Goal: Task Accomplishment & Management: Complete application form

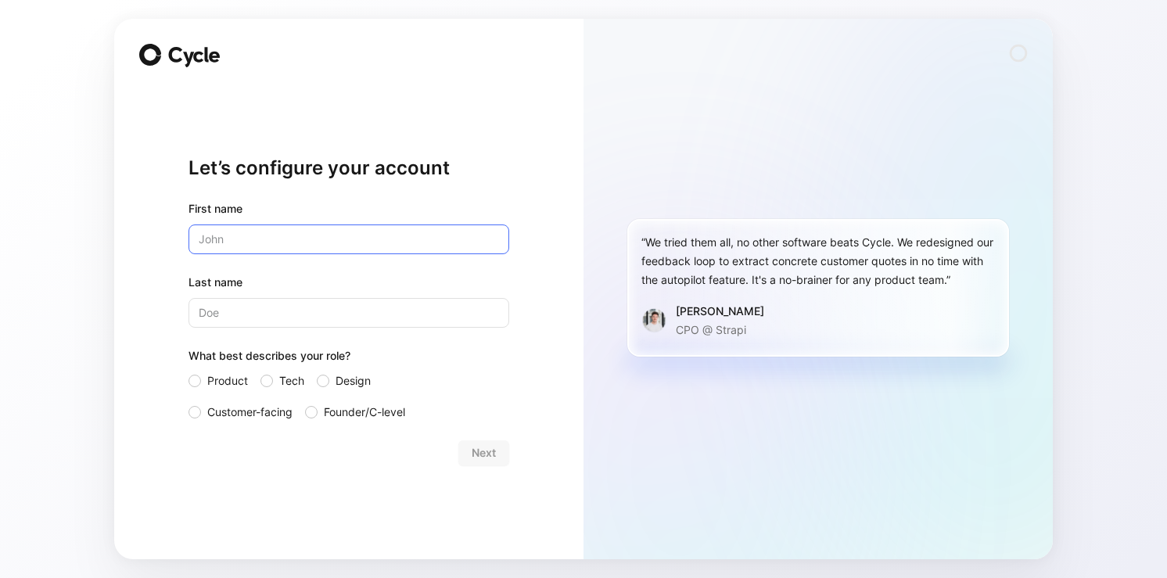
type input "[PERSON_NAME]"
type input "Joshi"
drag, startPoint x: 251, startPoint y: 238, endPoint x: 155, endPoint y: 236, distance: 96.2
click at [155, 236] on div "Let’s configure your account First name [PERSON_NAME] Last name [PERSON_NAME] W…" at bounding box center [348, 289] width 469 height 540
type input "[GEOGRAPHIC_DATA]"
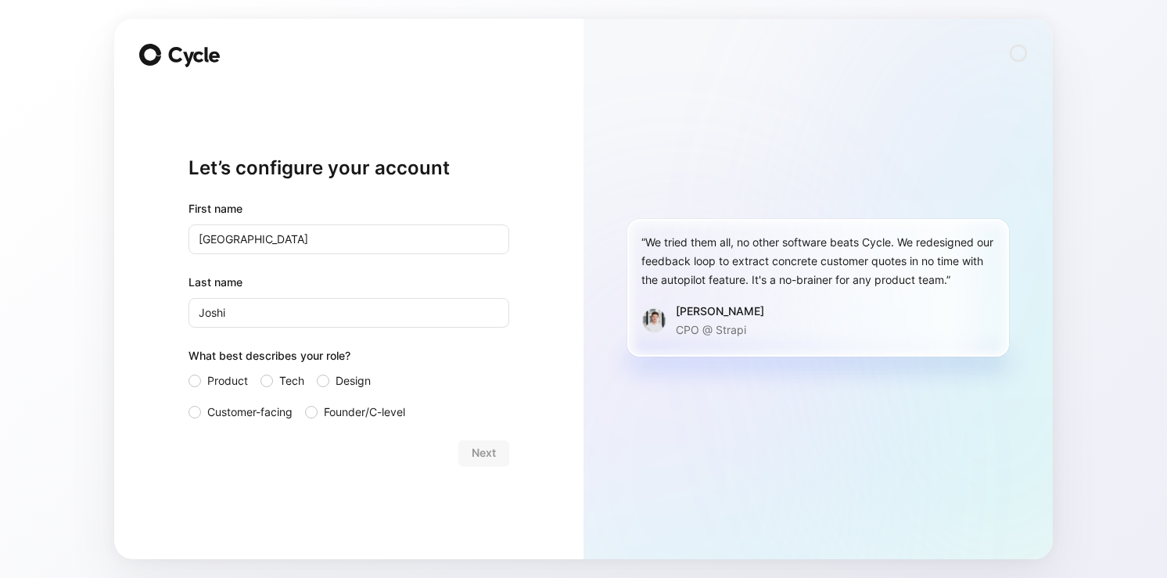
click at [134, 288] on div "Let’s configure your account First name Africa Last name [PERSON_NAME] What bes…" at bounding box center [348, 289] width 469 height 540
click at [278, 338] on div "First name Africa Last name [PERSON_NAME] What best describes your role? Produc…" at bounding box center [348, 310] width 321 height 222
drag, startPoint x: 267, startPoint y: 307, endPoint x: 155, endPoint y: 285, distance: 114.7
click at [155, 285] on div "Let’s configure your account First name Africa Last name [PERSON_NAME] What bes…" at bounding box center [348, 289] width 469 height 540
type input "Green"
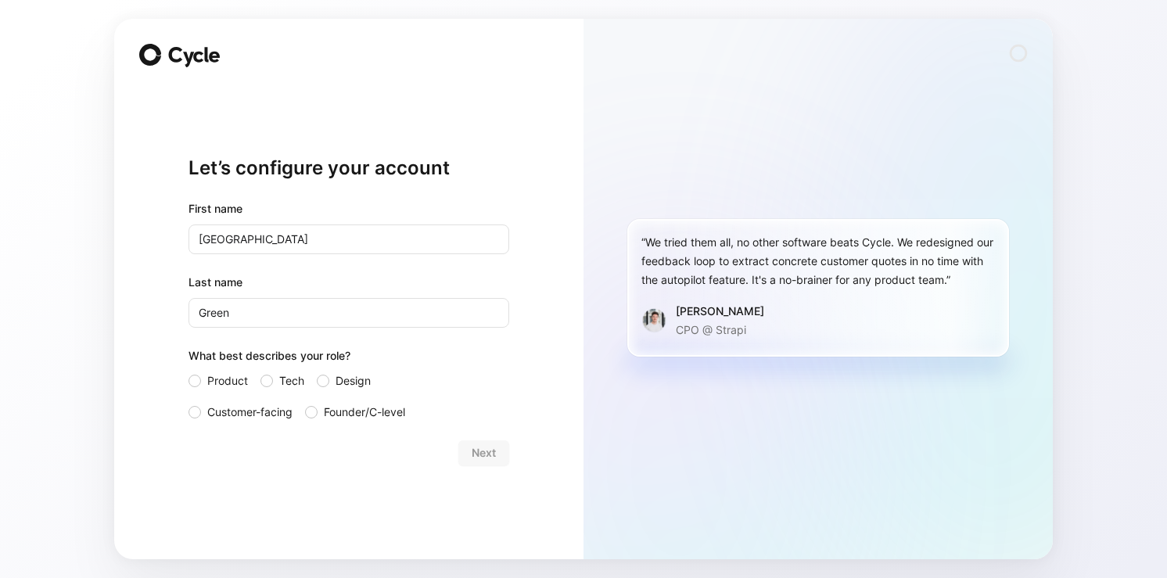
click at [117, 274] on div "Let’s configure your account First name Africa Last name Green What best descri…" at bounding box center [348, 289] width 469 height 540
click at [209, 416] on span "Customer-facing" at bounding box center [249, 412] width 85 height 19
click at [188, 403] on input "Customer-facing" at bounding box center [188, 403] width 0 height 0
click at [486, 453] on span "Next" at bounding box center [484, 452] width 24 height 19
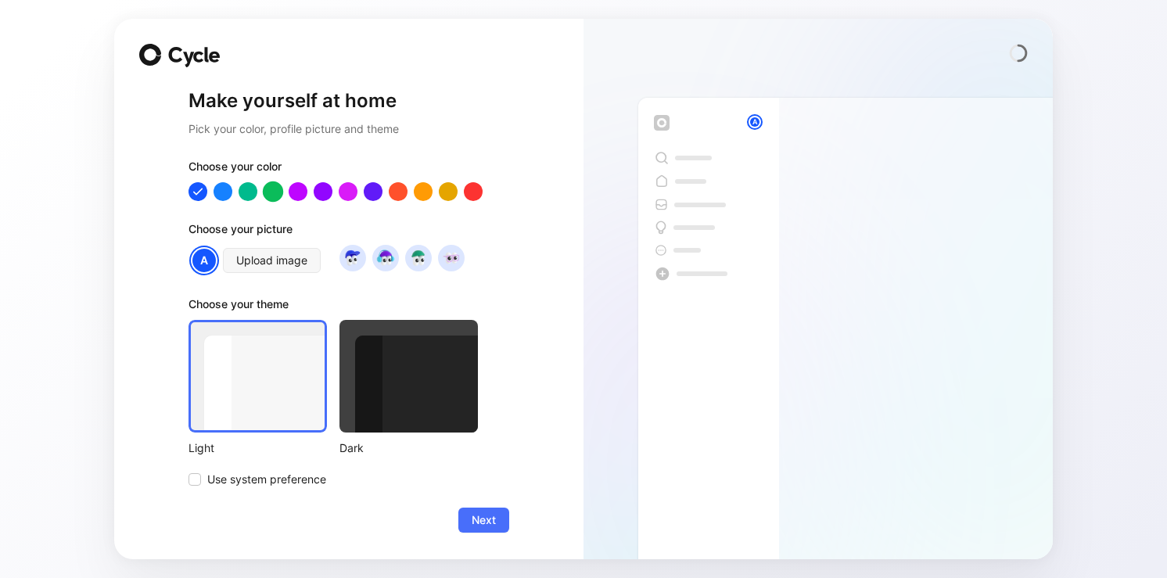
click at [281, 192] on div at bounding box center [273, 191] width 20 height 20
click at [485, 519] on span "Next" at bounding box center [484, 520] width 24 height 19
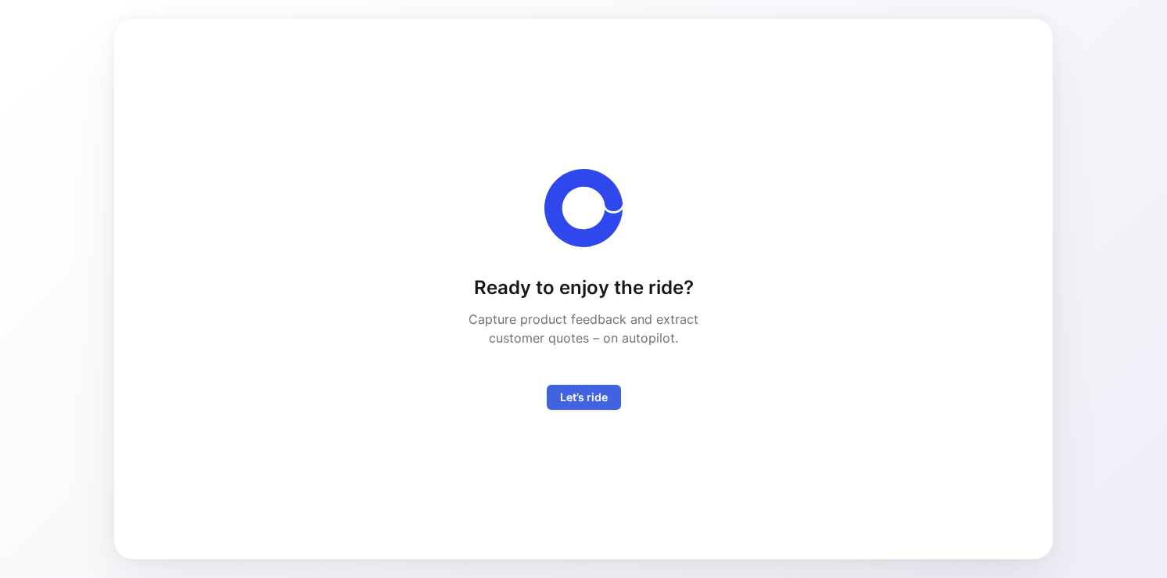
click at [589, 400] on span "Let’s ride" at bounding box center [584, 397] width 48 height 19
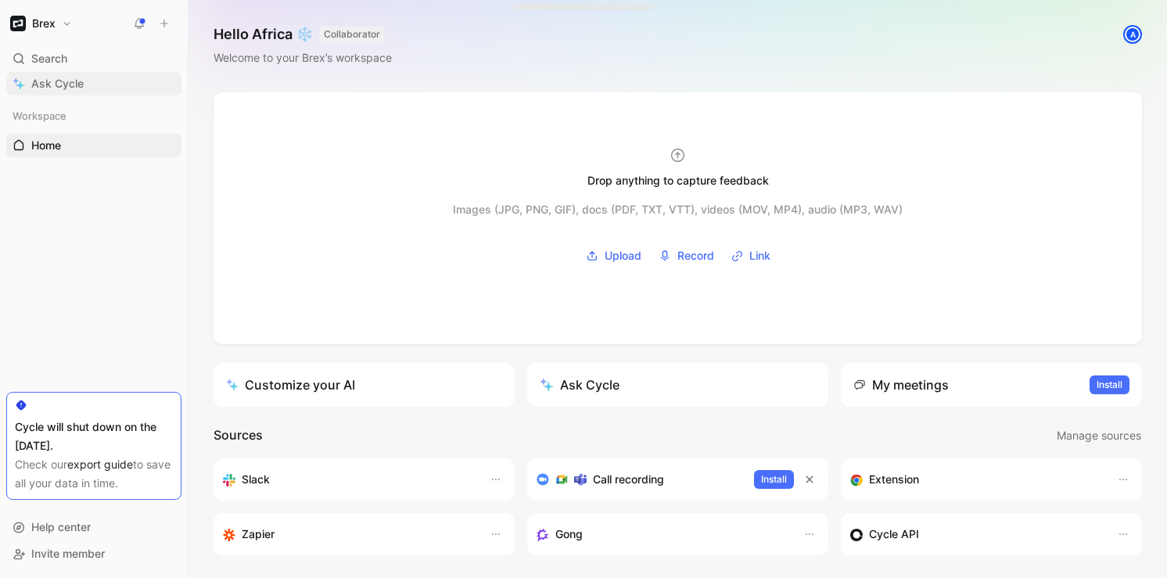
click at [59, 83] on span "Ask Cycle" at bounding box center [57, 83] width 52 height 19
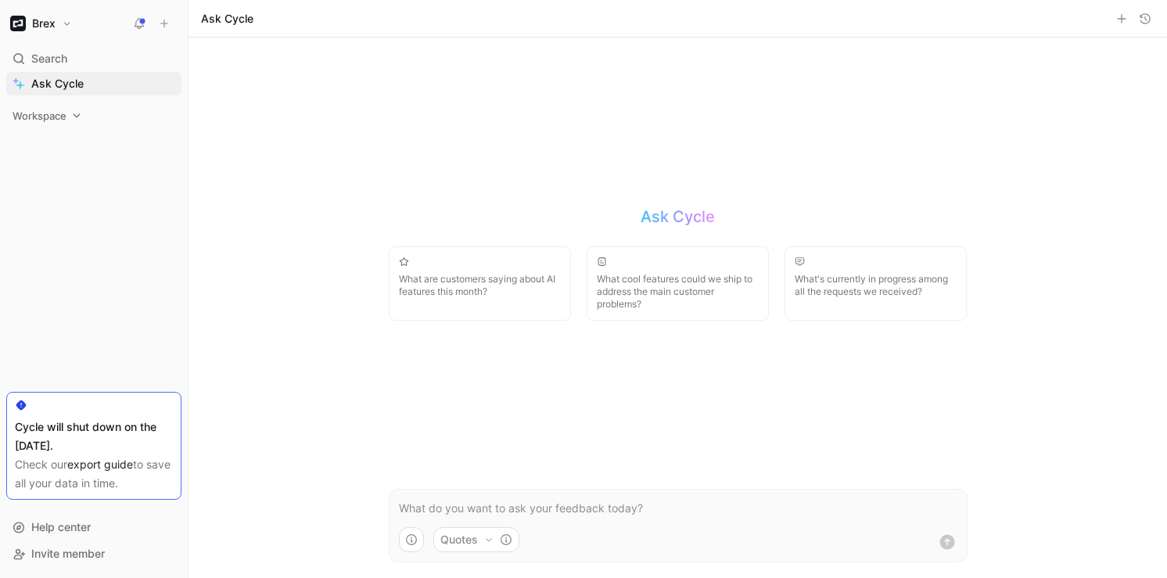
click at [56, 109] on span "Workspace" at bounding box center [40, 116] width 54 height 16
click at [38, 154] on link "Home G then H" at bounding box center [93, 145] width 175 height 23
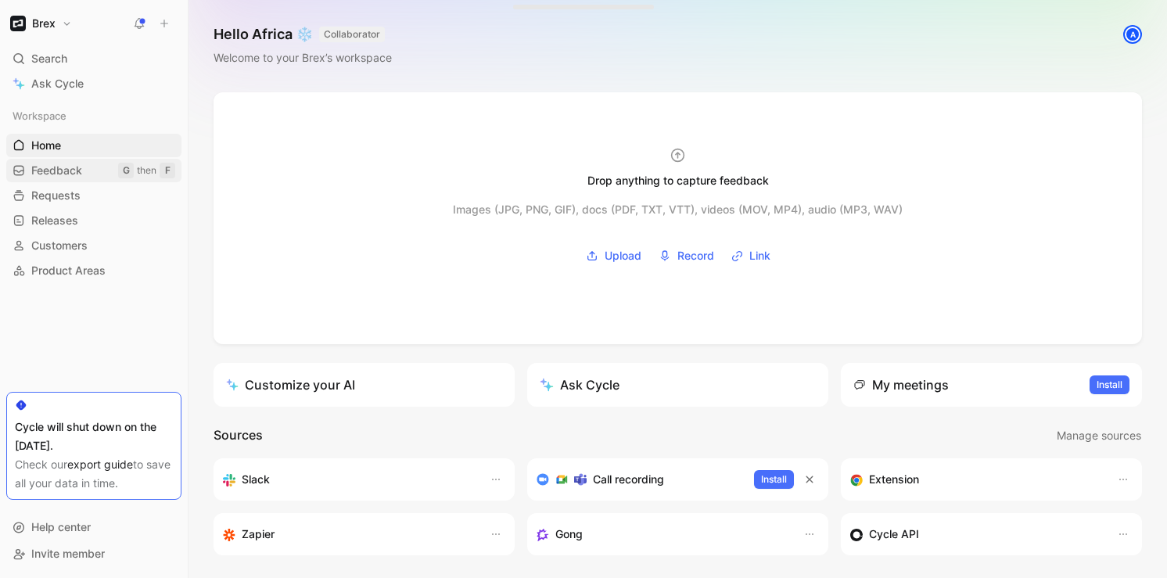
click at [48, 168] on span "Feedback" at bounding box center [56, 171] width 51 height 16
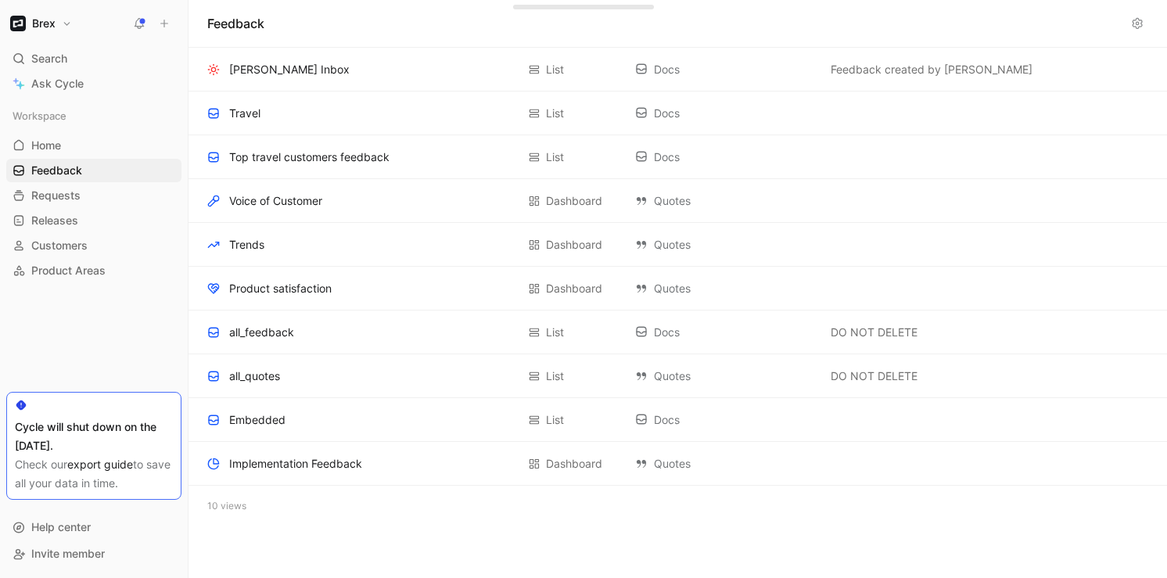
click at [67, 23] on button "Brex" at bounding box center [41, 24] width 70 height 22
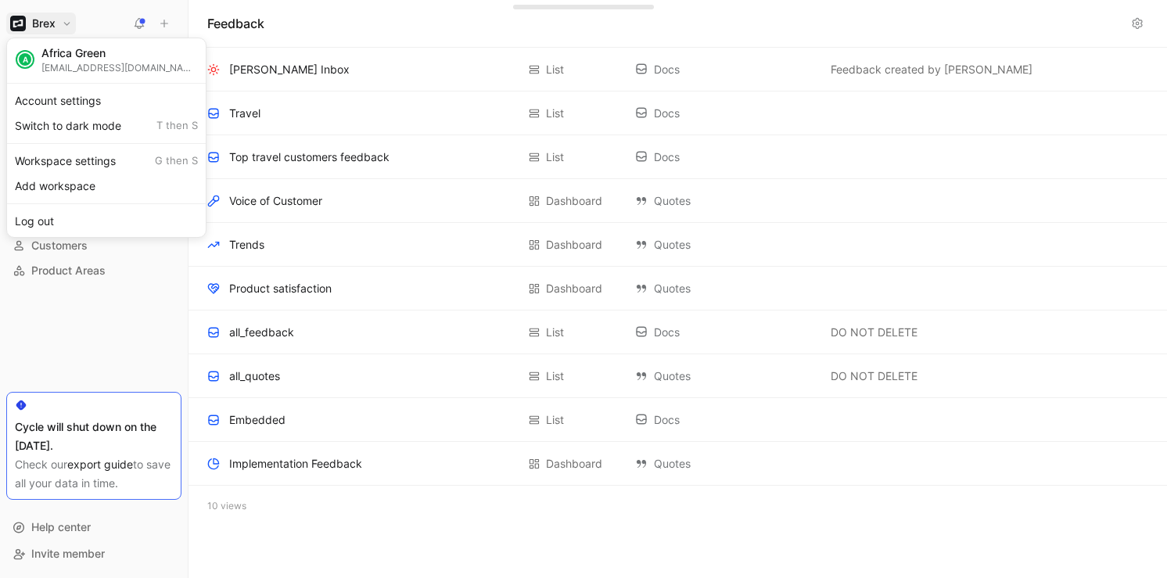
click at [95, 373] on div at bounding box center [583, 289] width 1167 height 578
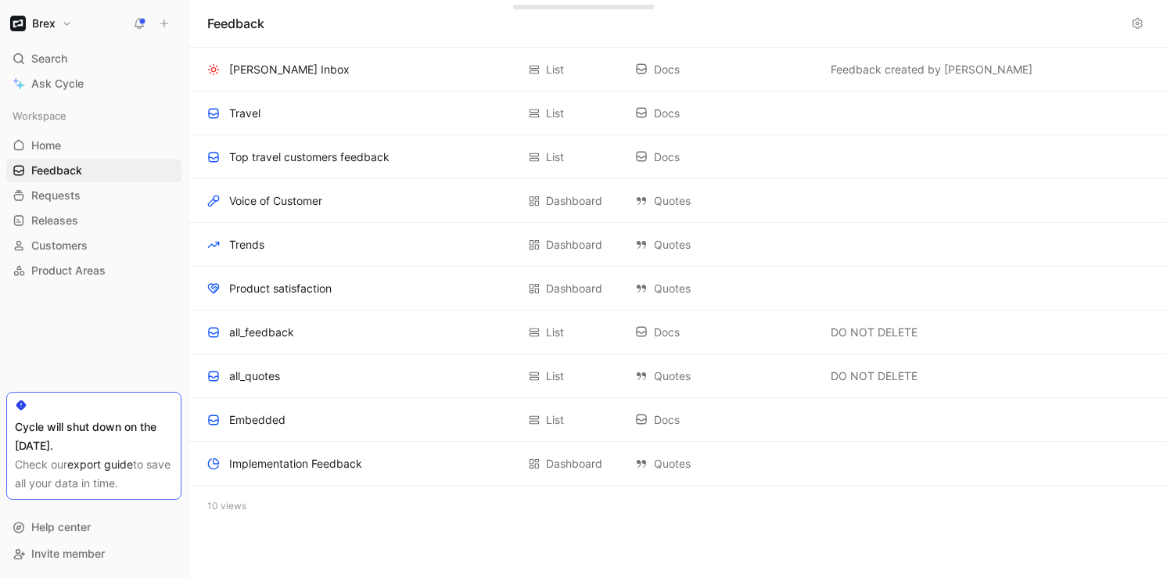
click at [48, 17] on h1 "Brex" at bounding box center [43, 23] width 23 height 14
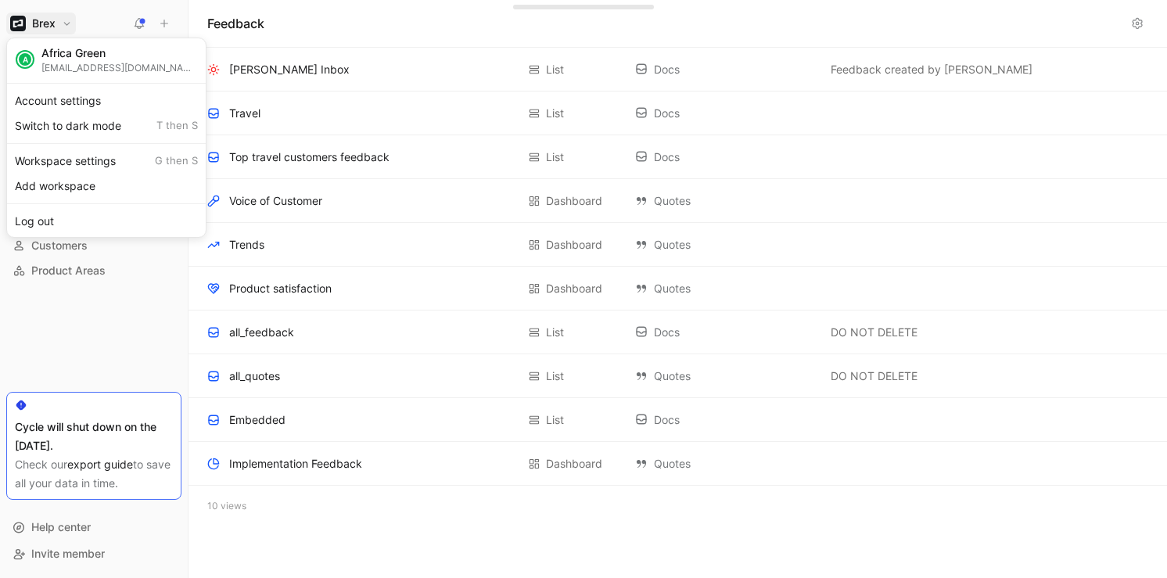
click at [414, 543] on div at bounding box center [583, 289] width 1167 height 578
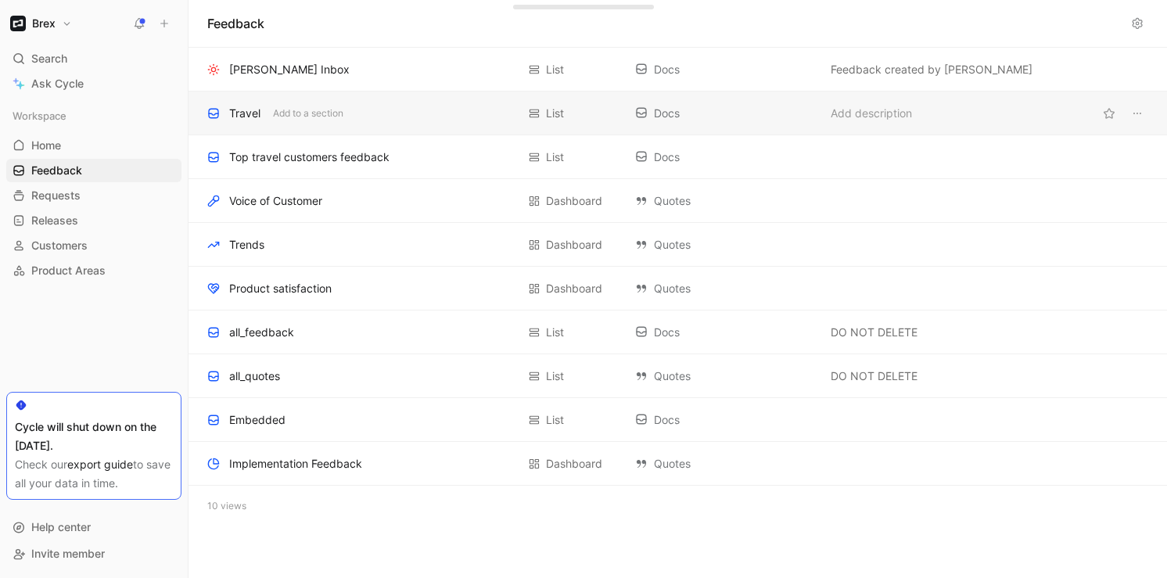
click at [327, 128] on div "Travel Add to a section List Docs Add description" at bounding box center [677, 113] width 978 height 44
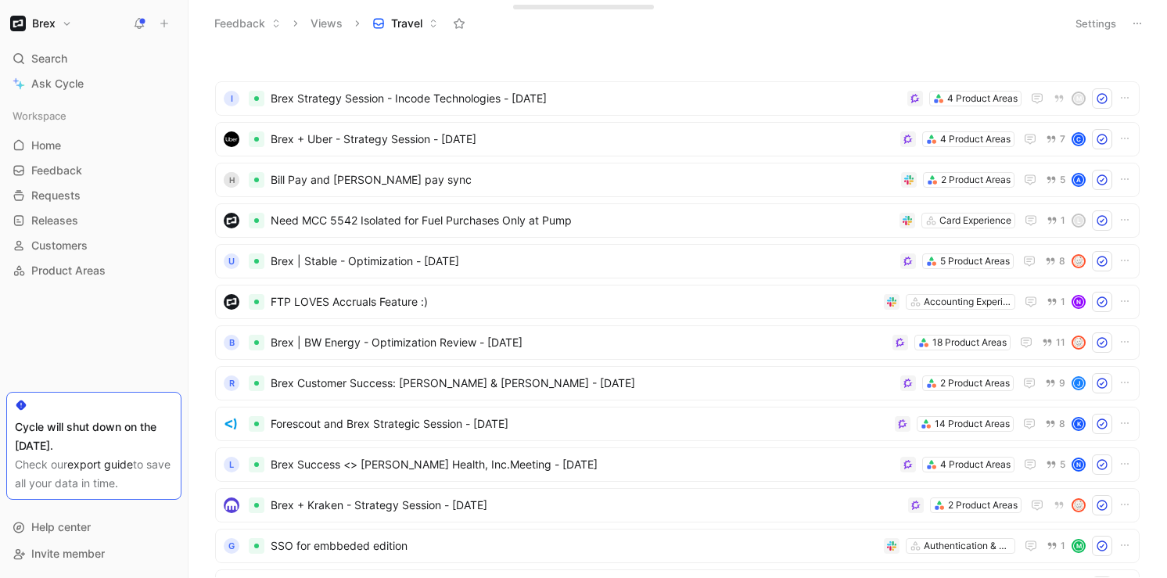
click at [338, 23] on button "Views" at bounding box center [326, 23] width 46 height 23
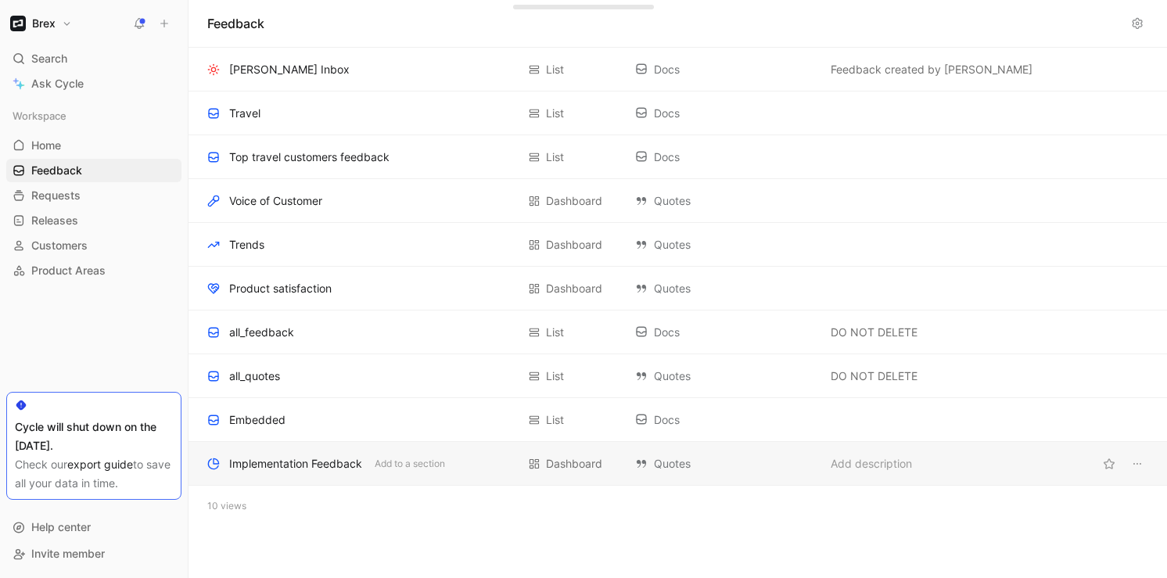
click at [256, 463] on div "Implementation Feedback" at bounding box center [295, 463] width 133 height 19
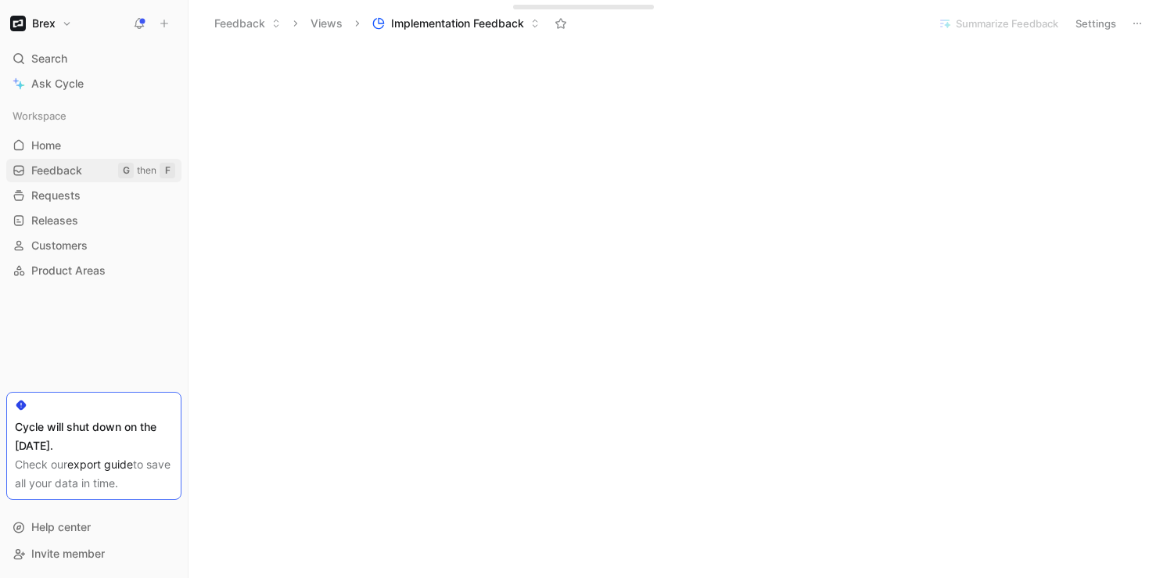
click at [83, 165] on link "Feedback G then F" at bounding box center [93, 170] width 175 height 23
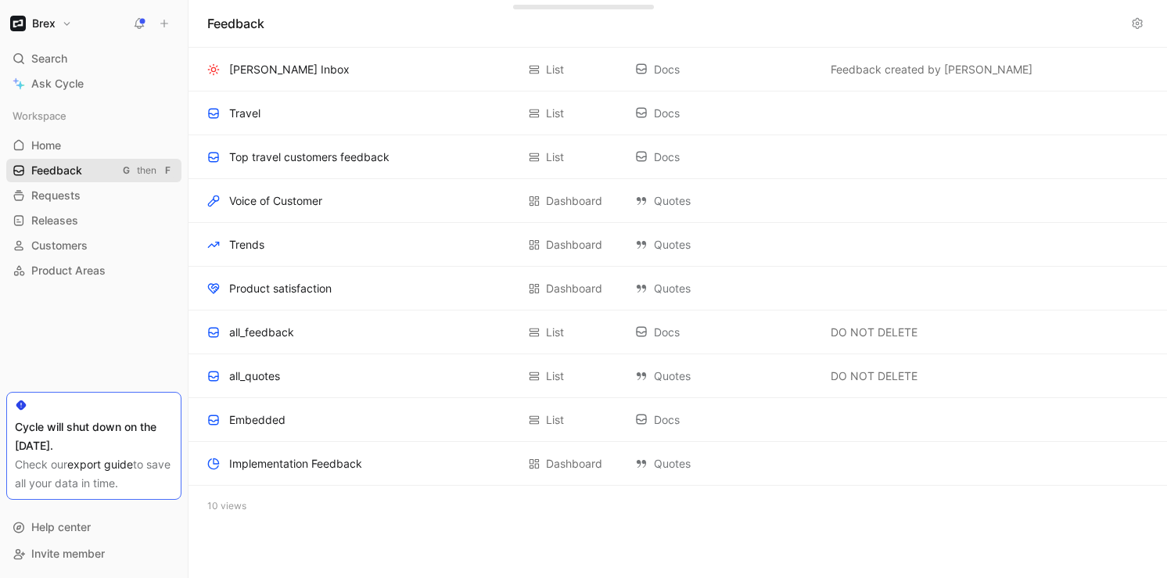
click at [83, 165] on link "Feedback G then F" at bounding box center [93, 170] width 175 height 23
click at [128, 170] on div "G" at bounding box center [126, 171] width 16 height 16
click at [112, 168] on link "Feedback G then F" at bounding box center [93, 170] width 175 height 23
